Goal: Task Accomplishment & Management: Manage account settings

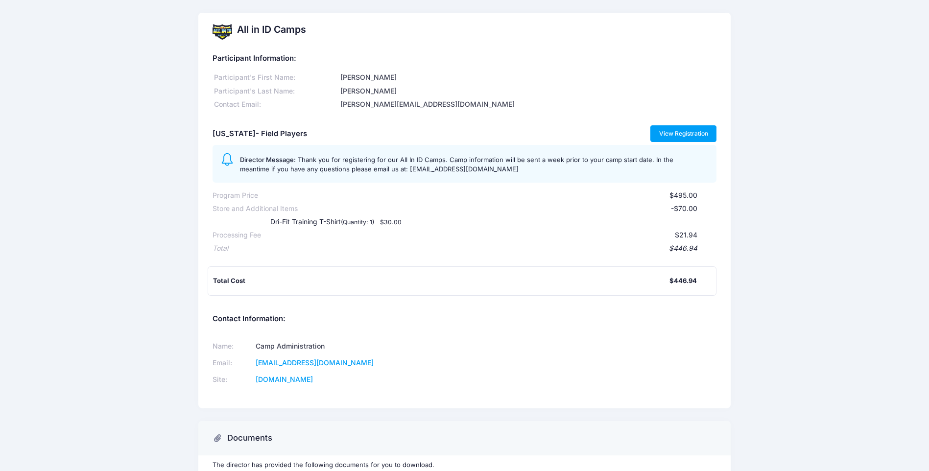
click at [671, 130] on link "View Registration" at bounding box center [684, 133] width 66 height 17
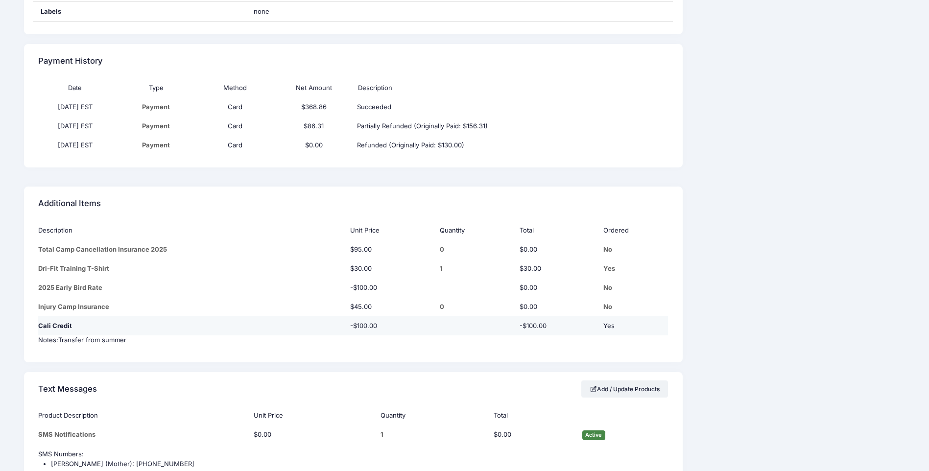
scroll to position [735, 0]
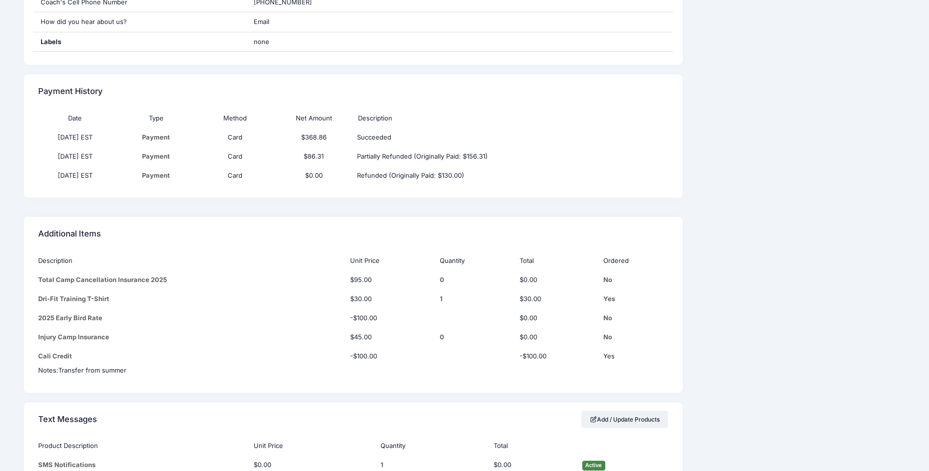
click at [231, 128] on td "Card" at bounding box center [234, 137] width 79 height 19
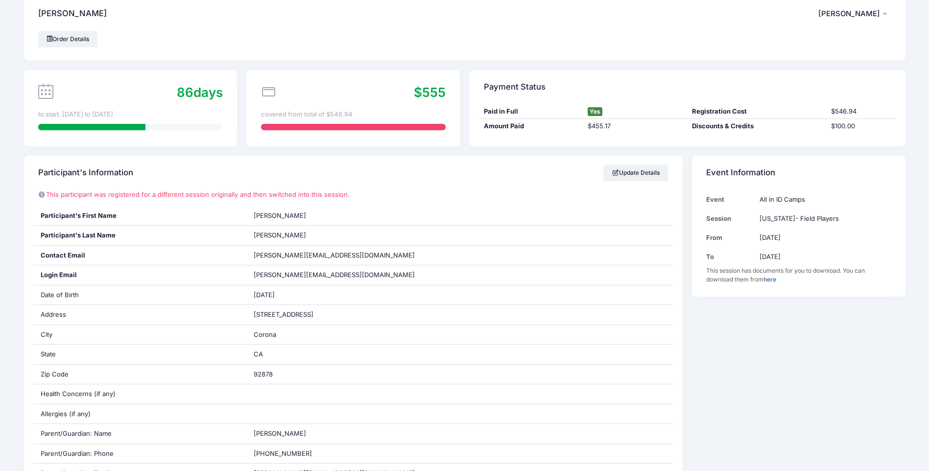
scroll to position [0, 0]
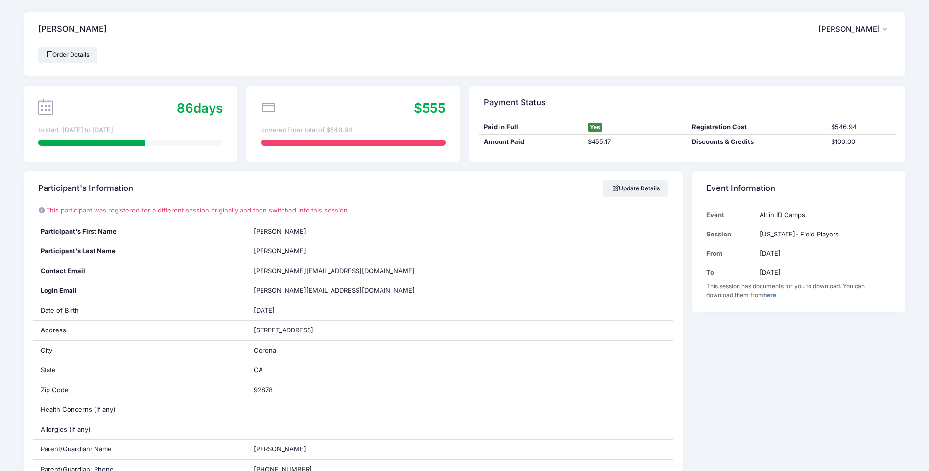
click at [338, 140] on div at bounding box center [353, 143] width 185 height 6
click at [328, 125] on div "covered from total of $546.94" at bounding box center [353, 130] width 185 height 10
click at [424, 105] on span "$555" at bounding box center [430, 107] width 32 height 15
click at [267, 109] on icon at bounding box center [268, 107] width 15 height 15
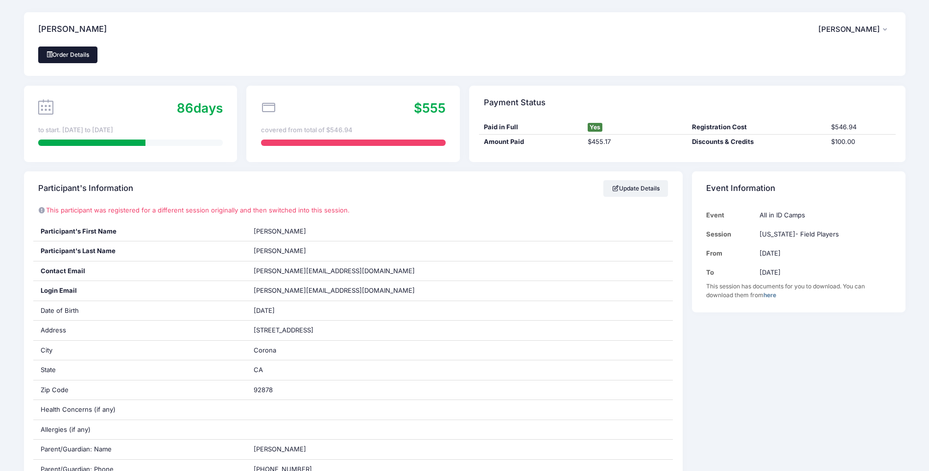
click at [74, 53] on link "Order Details" at bounding box center [68, 55] width 60 height 17
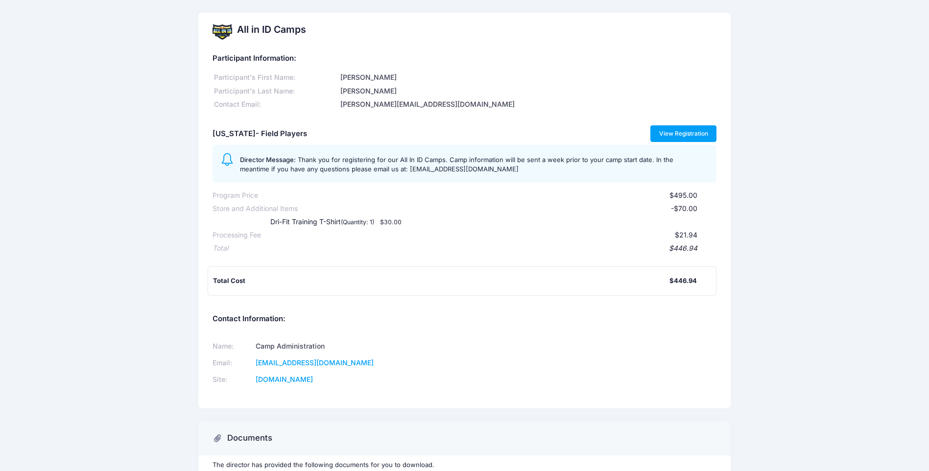
click at [673, 134] on link "View Registration" at bounding box center [684, 133] width 66 height 17
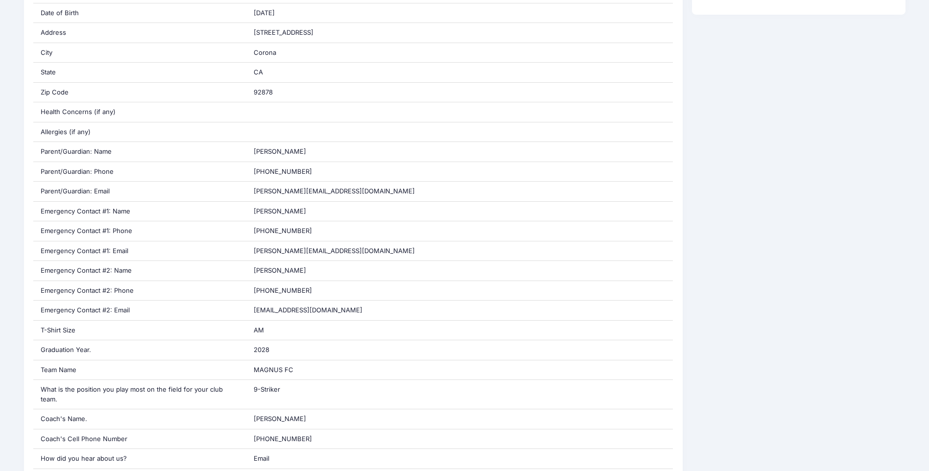
scroll to position [147, 0]
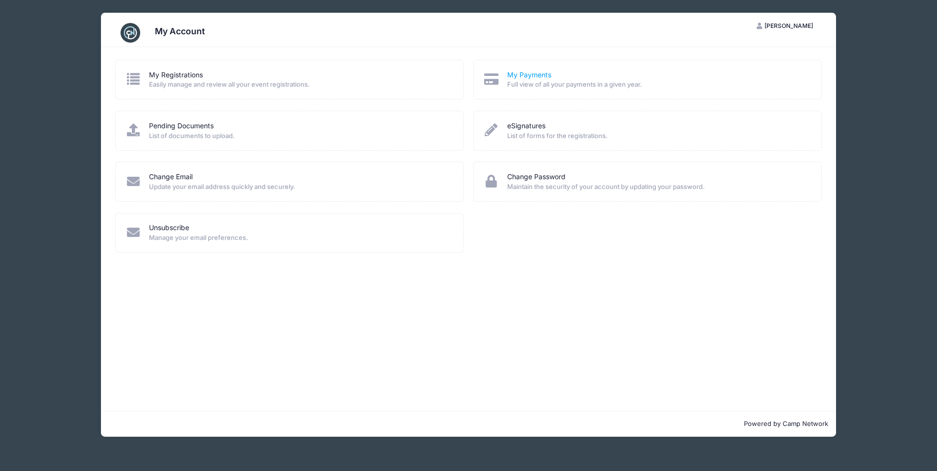
click at [537, 77] on link "My Payments" at bounding box center [529, 75] width 44 height 10
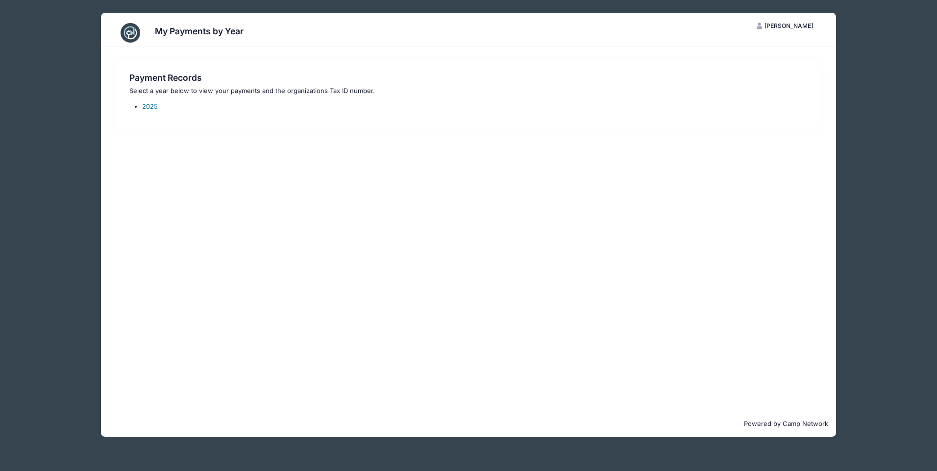
click at [155, 108] on link "2025" at bounding box center [150, 106] width 16 height 8
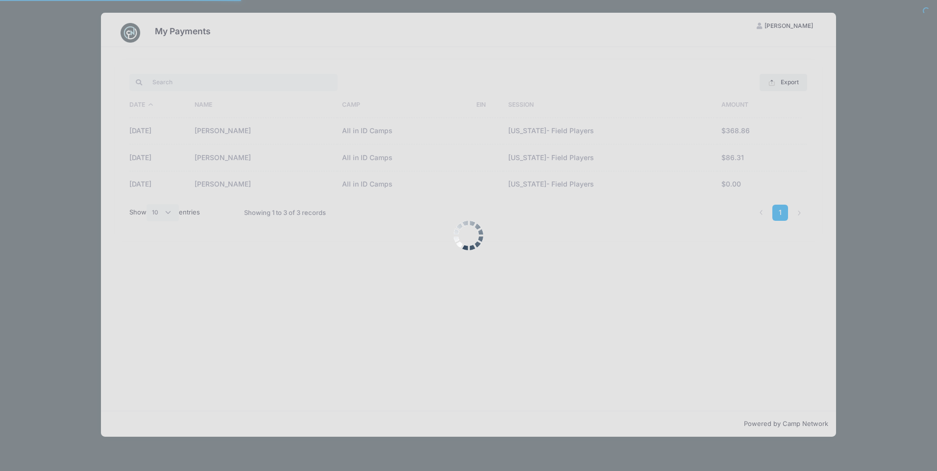
select select "10"
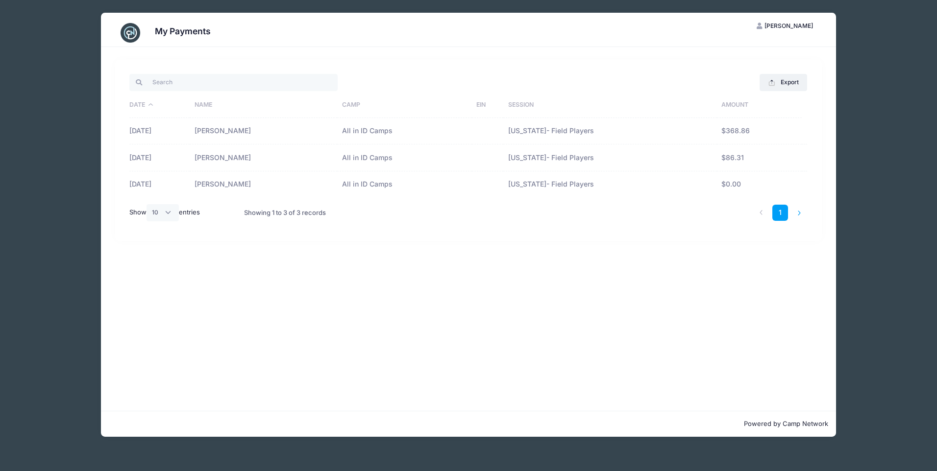
click at [797, 212] on li at bounding box center [799, 213] width 16 height 16
click at [799, 213] on li at bounding box center [799, 213] width 16 height 16
click at [761, 212] on li at bounding box center [761, 213] width 16 height 16
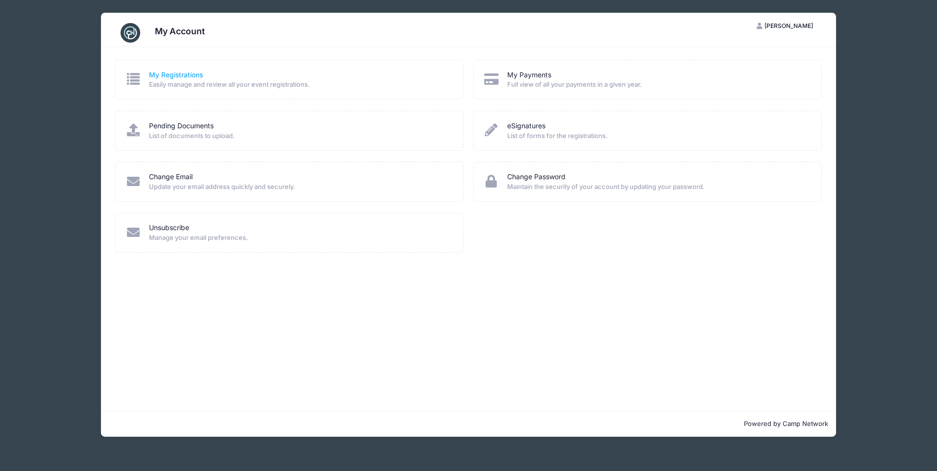
click at [183, 77] on link "My Registrations" at bounding box center [176, 75] width 54 height 10
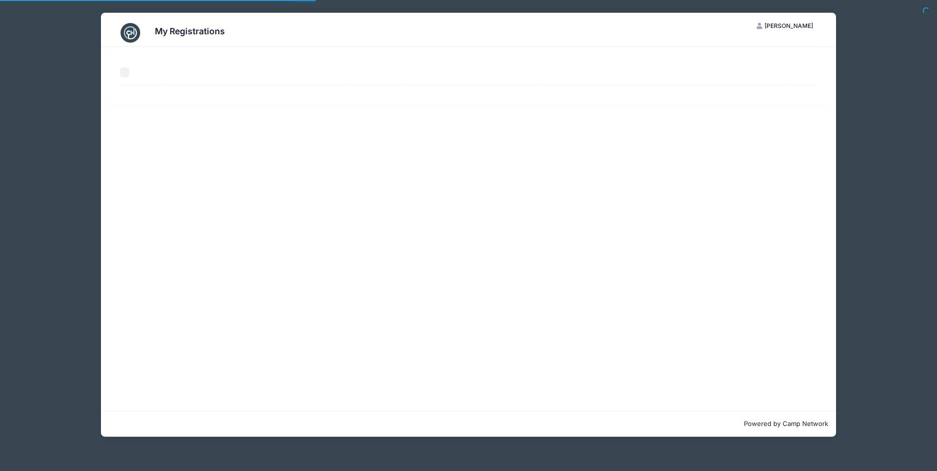
select select "50"
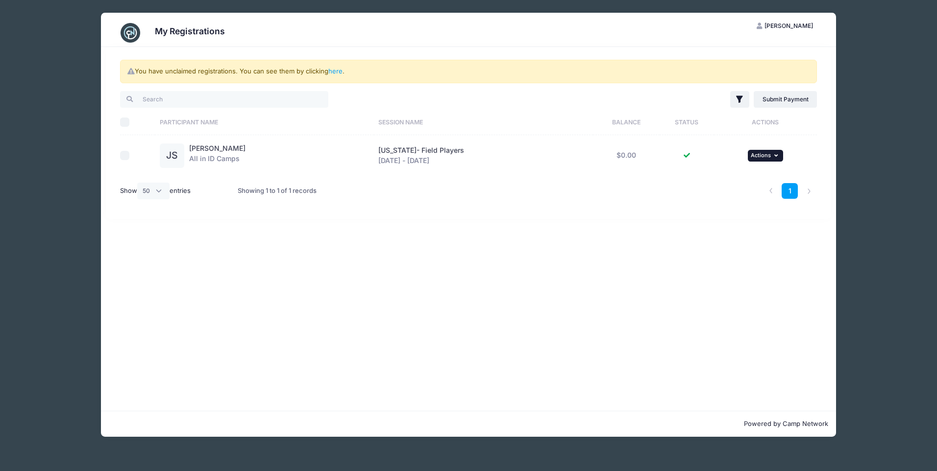
click at [774, 154] on icon "button" at bounding box center [777, 155] width 6 height 5
click at [333, 71] on link "here" at bounding box center [335, 71] width 14 height 8
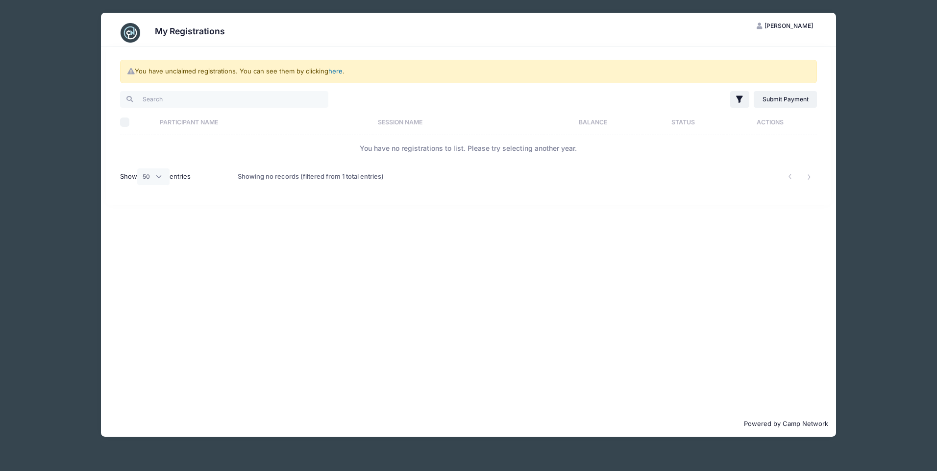
click at [337, 71] on link "here" at bounding box center [335, 71] width 14 height 8
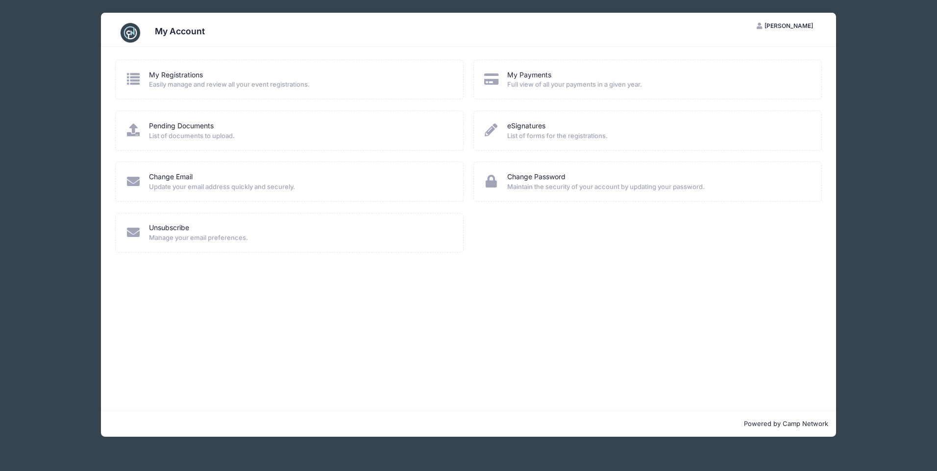
click at [203, 136] on span "List of documents to upload." at bounding box center [299, 136] width 301 height 10
click at [193, 123] on link "Pending Documents" at bounding box center [181, 126] width 65 height 10
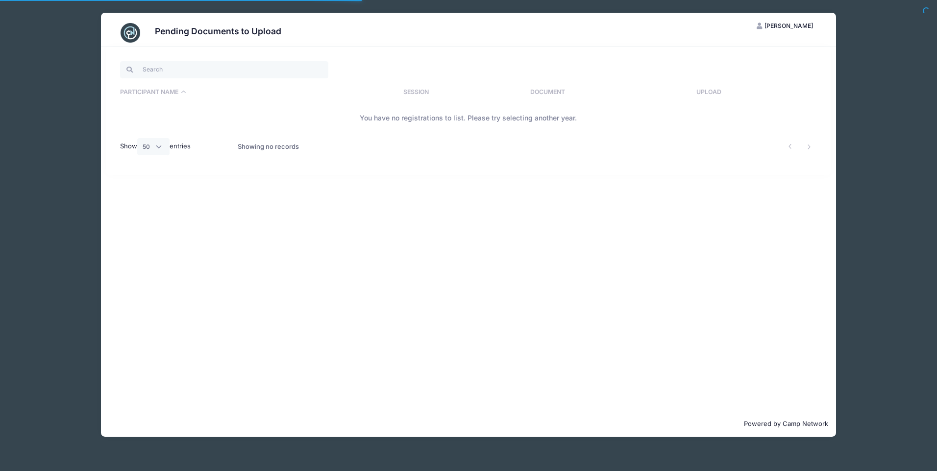
select select "50"
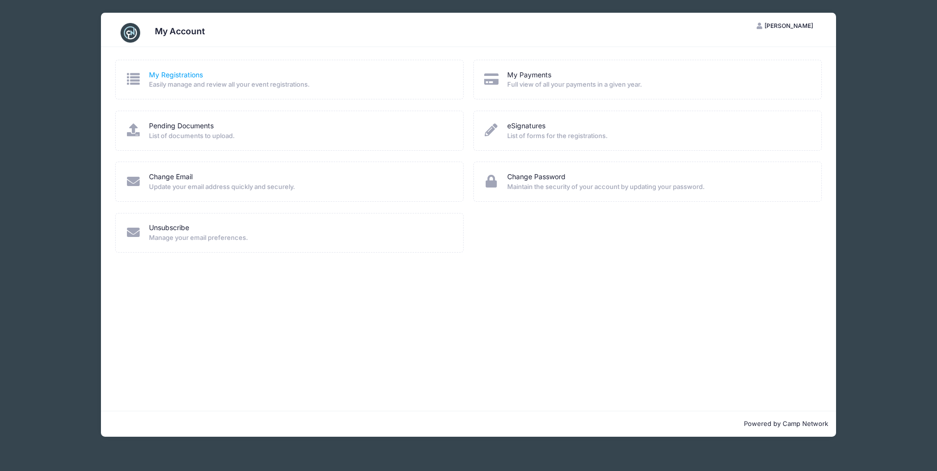
click at [162, 73] on link "My Registrations" at bounding box center [176, 75] width 54 height 10
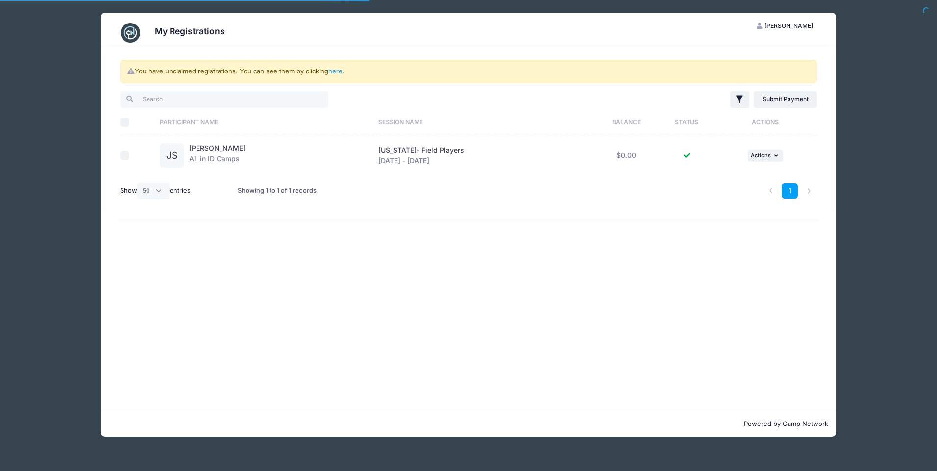
select select "50"
click at [122, 157] on input "checkbox" at bounding box center [125, 156] width 10 height 10
click at [776, 158] on icon "button" at bounding box center [777, 155] width 6 height 5
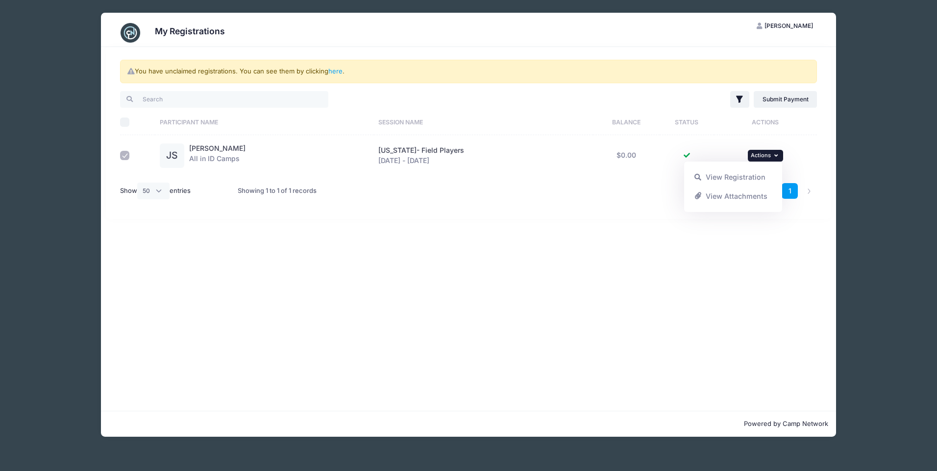
click at [123, 155] on input "checkbox" at bounding box center [125, 156] width 10 height 10
click at [123, 154] on input "checkbox" at bounding box center [125, 156] width 10 height 10
checkbox input "true"
click at [774, 155] on icon "button" at bounding box center [777, 155] width 6 height 5
click at [732, 176] on link "View Registration" at bounding box center [733, 177] width 89 height 19
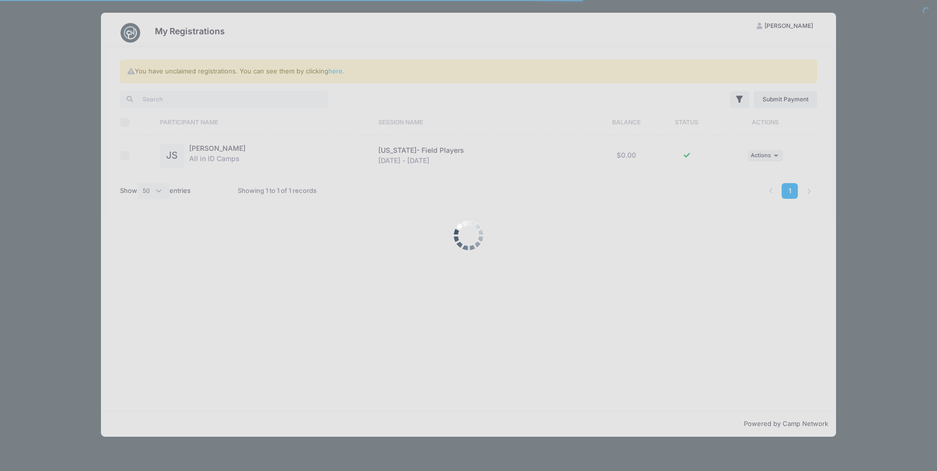
select select "50"
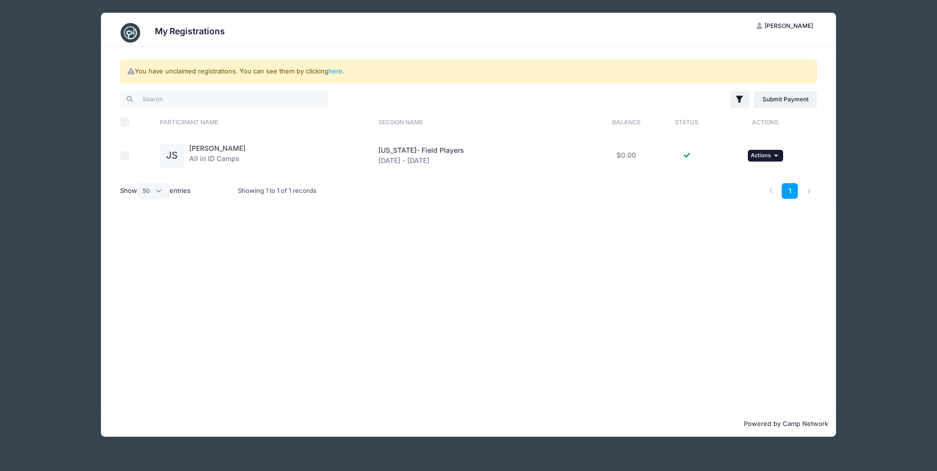
click at [770, 157] on span "Actions" at bounding box center [761, 155] width 20 height 7
click at [736, 193] on link "View Attachments" at bounding box center [733, 196] width 89 height 19
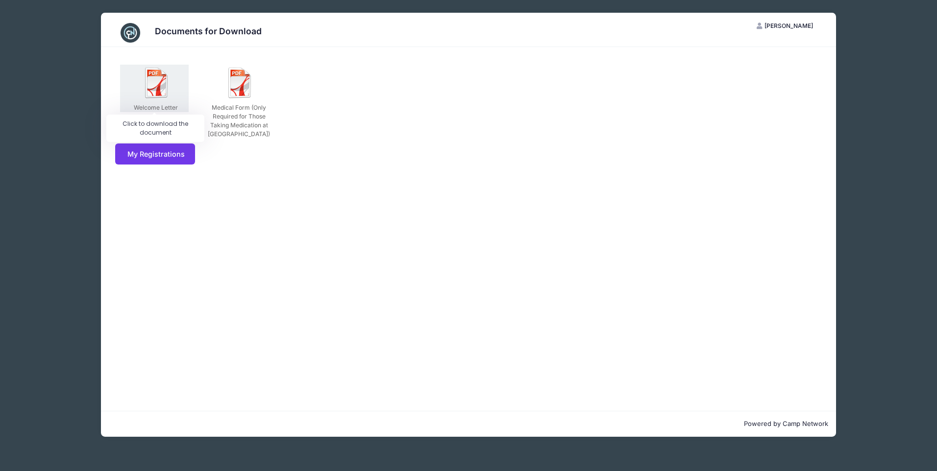
click at [163, 85] on img at bounding box center [156, 82] width 31 height 31
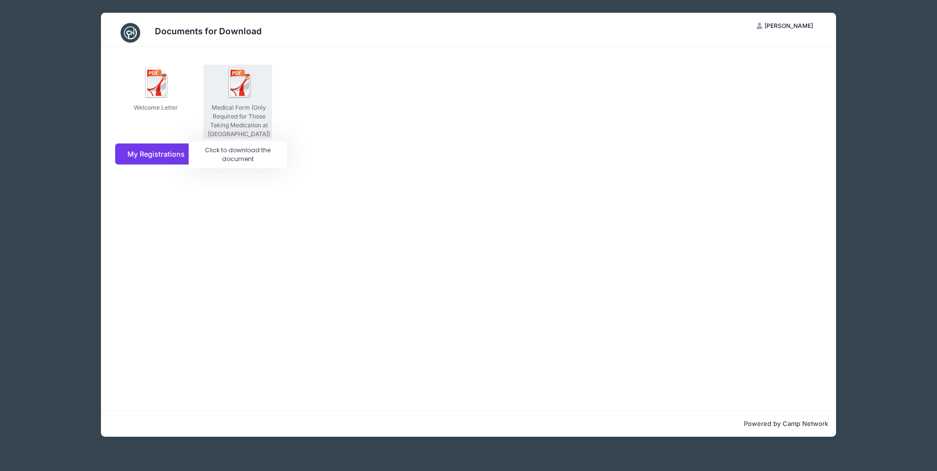
click at [242, 89] on img at bounding box center [239, 82] width 31 height 31
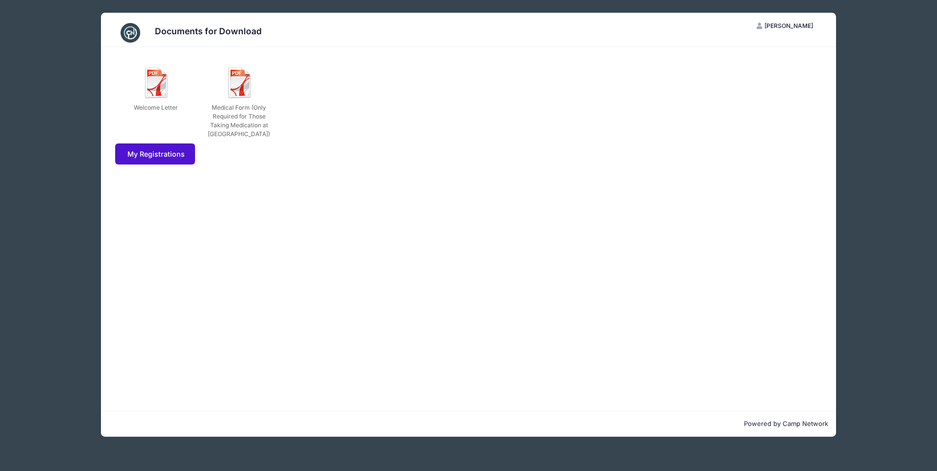
click at [175, 155] on link "My Registrations" at bounding box center [155, 154] width 80 height 21
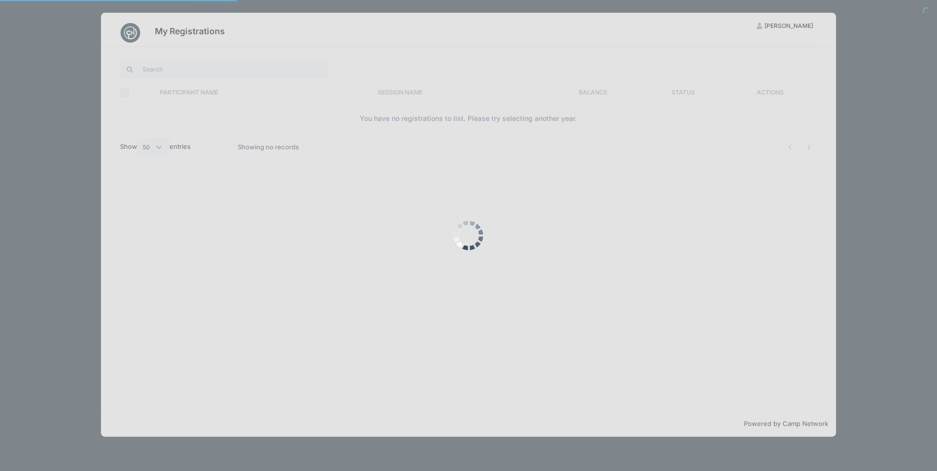
select select "50"
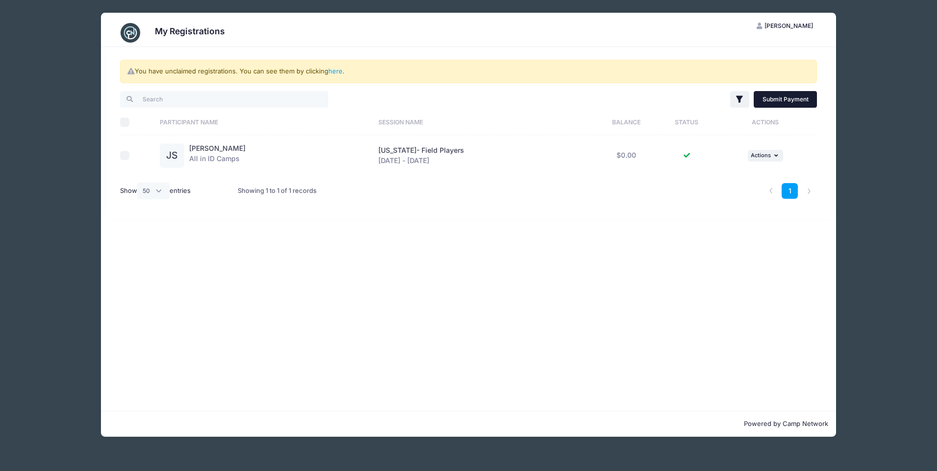
click at [796, 100] on link "Submit Payment" at bounding box center [785, 99] width 63 height 17
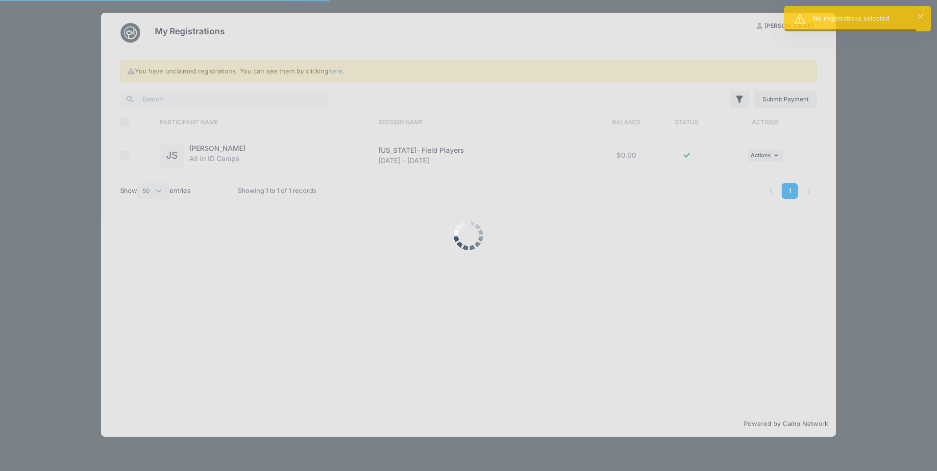
select select "50"
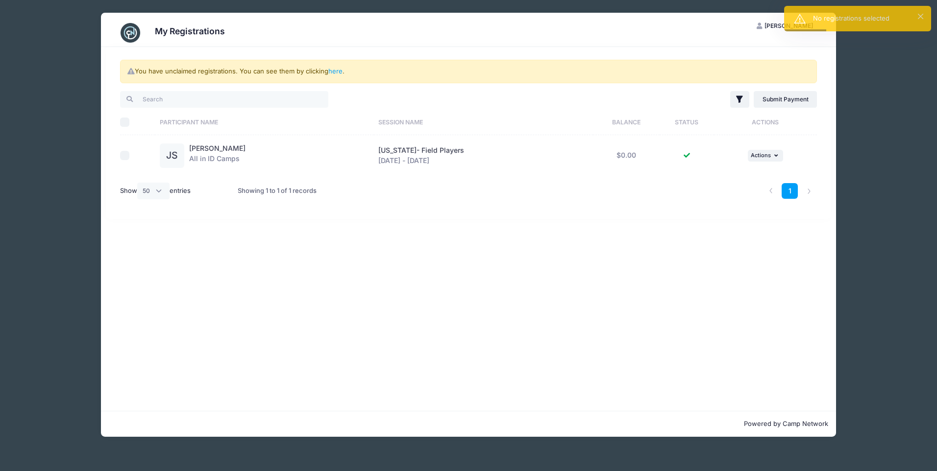
click at [609, 319] on div "You have unclaimed registrations. You can see them by clicking here . Filter Fi…" at bounding box center [468, 229] width 735 height 364
click at [126, 158] on input "checkbox" at bounding box center [125, 156] width 10 height 10
checkbox input "true"
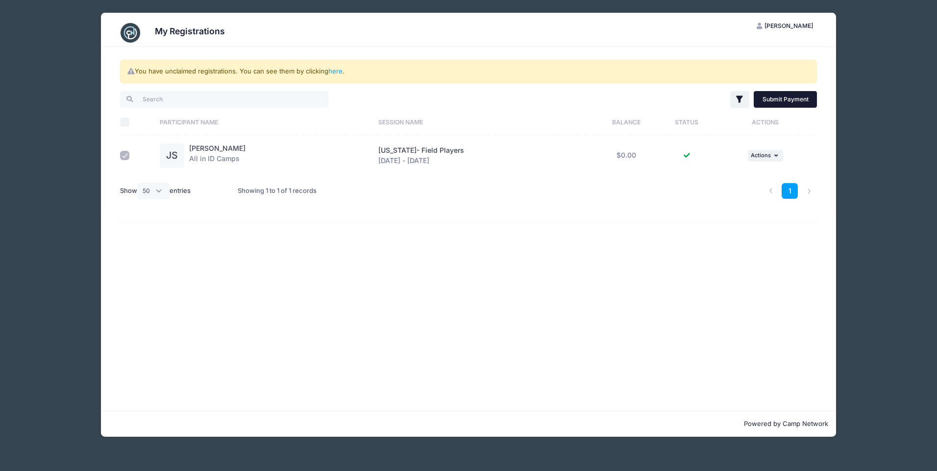
click at [787, 102] on link "Submit Payment" at bounding box center [785, 99] width 63 height 17
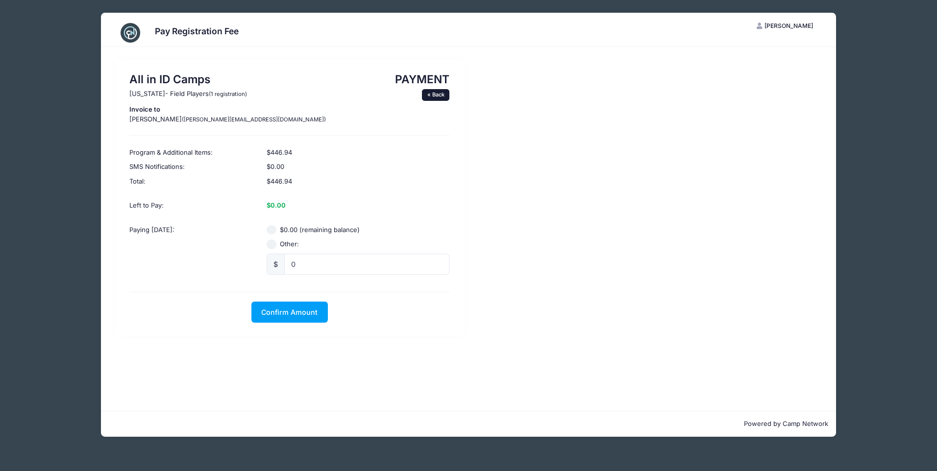
click at [429, 95] on link "« Back" at bounding box center [435, 95] width 27 height 12
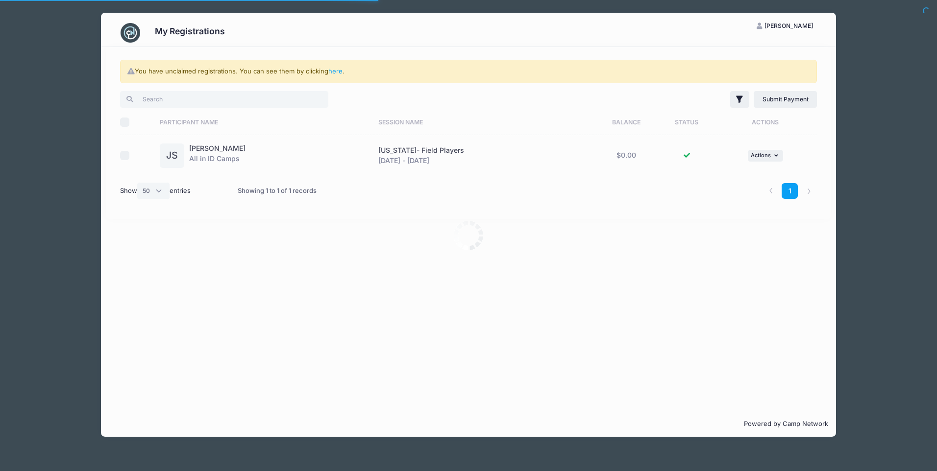
select select "50"
click at [336, 72] on link "here" at bounding box center [335, 71] width 14 height 8
select select "50"
click at [339, 73] on link "here" at bounding box center [335, 71] width 14 height 8
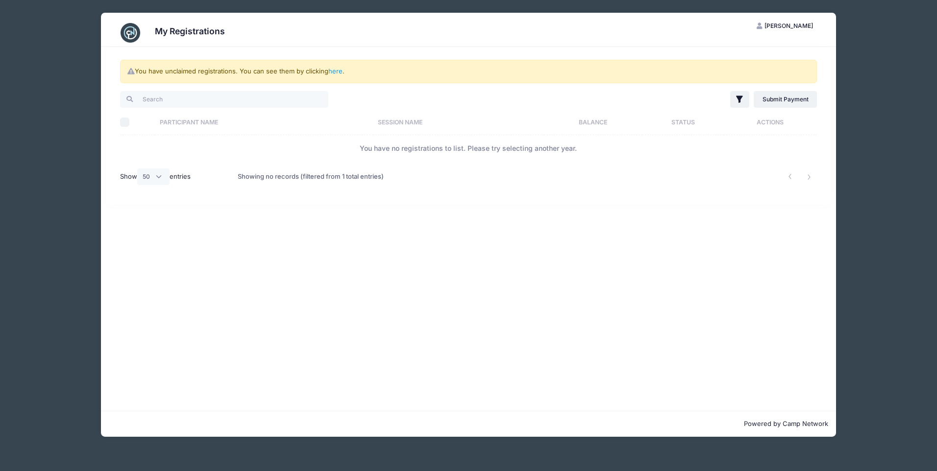
click at [311, 50] on div "You have unclaimed registrations. You can see them by clicking here . Filter Fi…" at bounding box center [469, 126] width 726 height 158
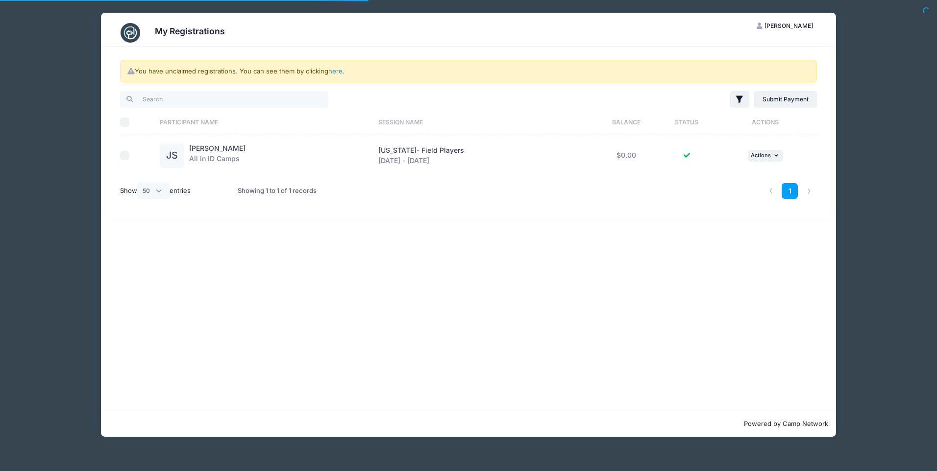
select select "50"
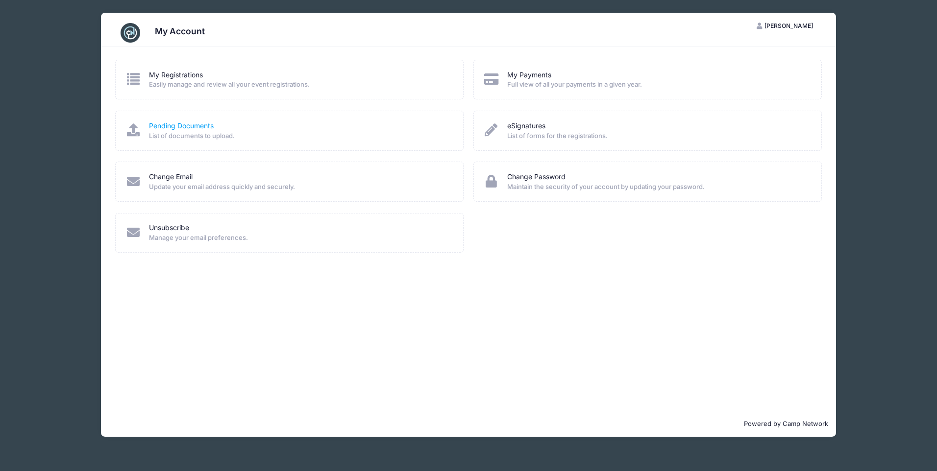
click at [181, 127] on link "Pending Documents" at bounding box center [181, 126] width 65 height 10
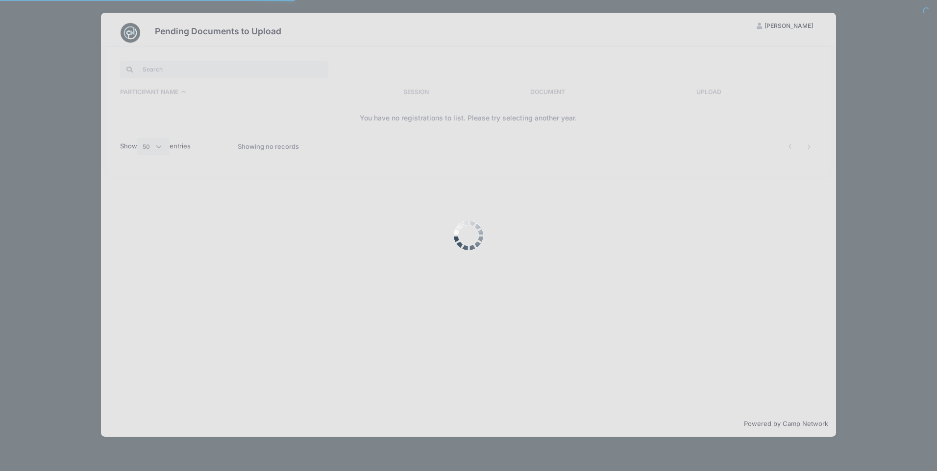
select select "50"
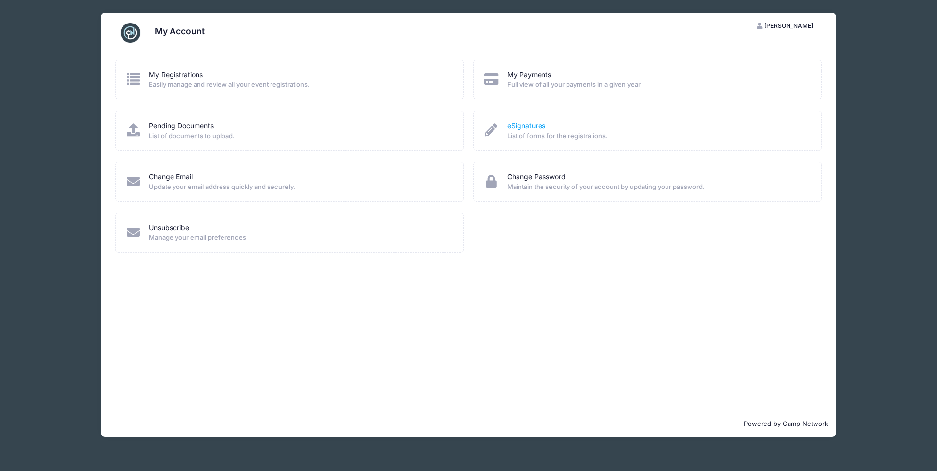
click at [528, 128] on link "eSignatures" at bounding box center [526, 126] width 38 height 10
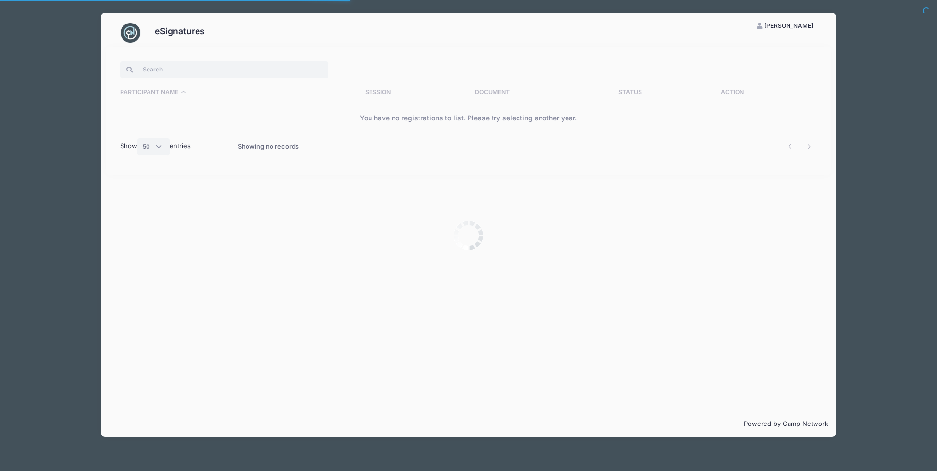
select select "50"
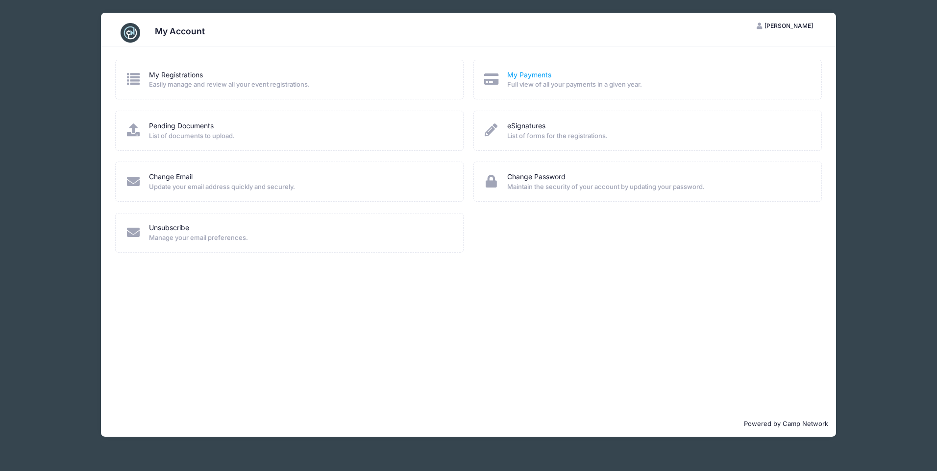
click at [517, 76] on link "My Payments" at bounding box center [529, 75] width 44 height 10
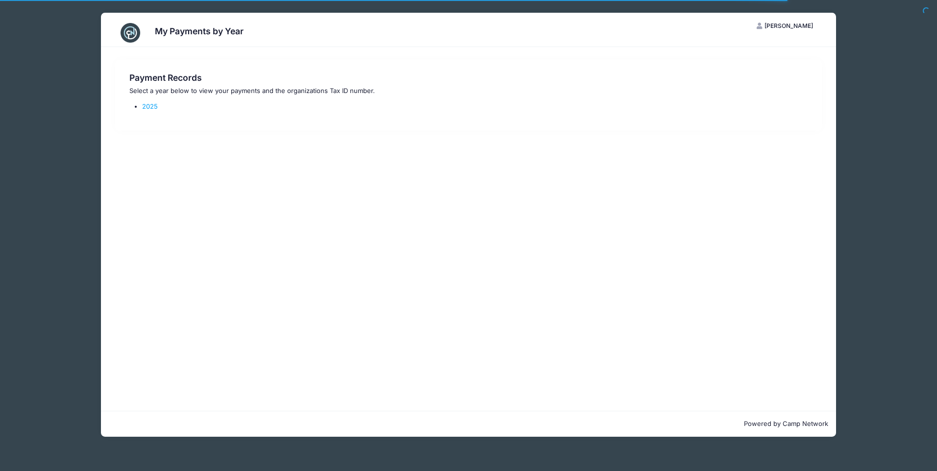
click at [146, 101] on div "Payment Records Select a year below to view your payments and the organizations…" at bounding box center [468, 96] width 687 height 46
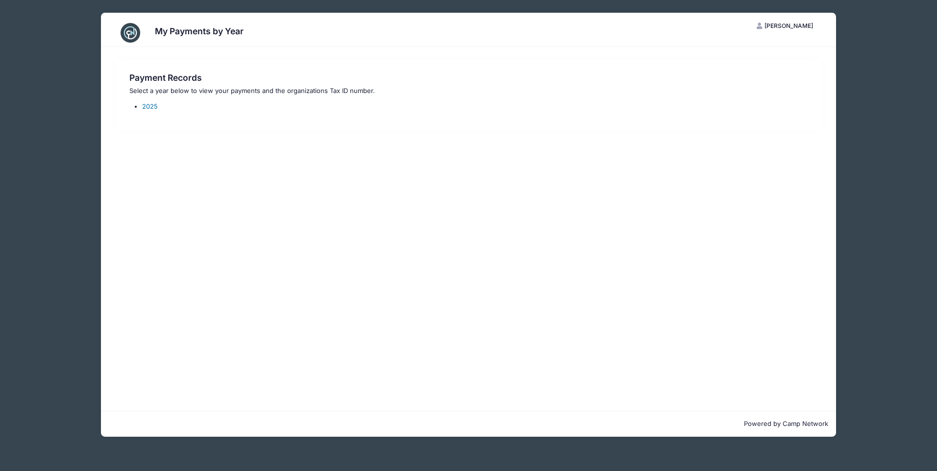
click at [151, 104] on link "2025" at bounding box center [150, 106] width 16 height 8
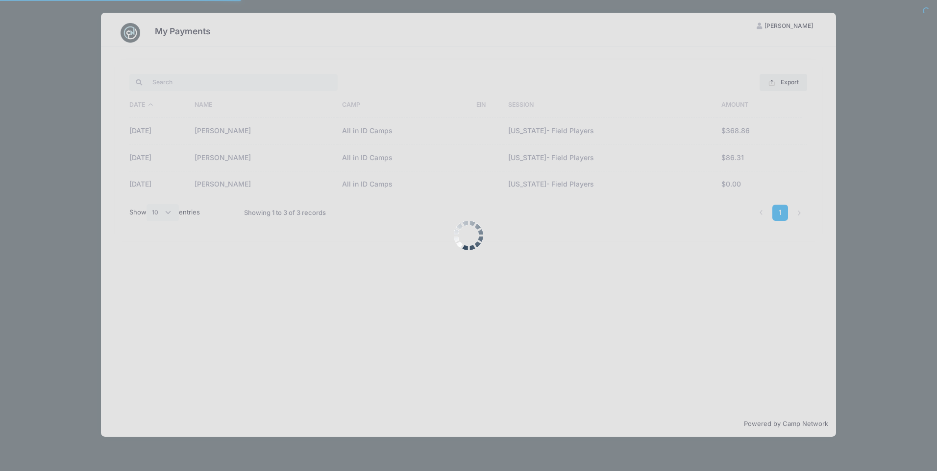
select select "10"
